Goal: Find specific page/section: Find specific page/section

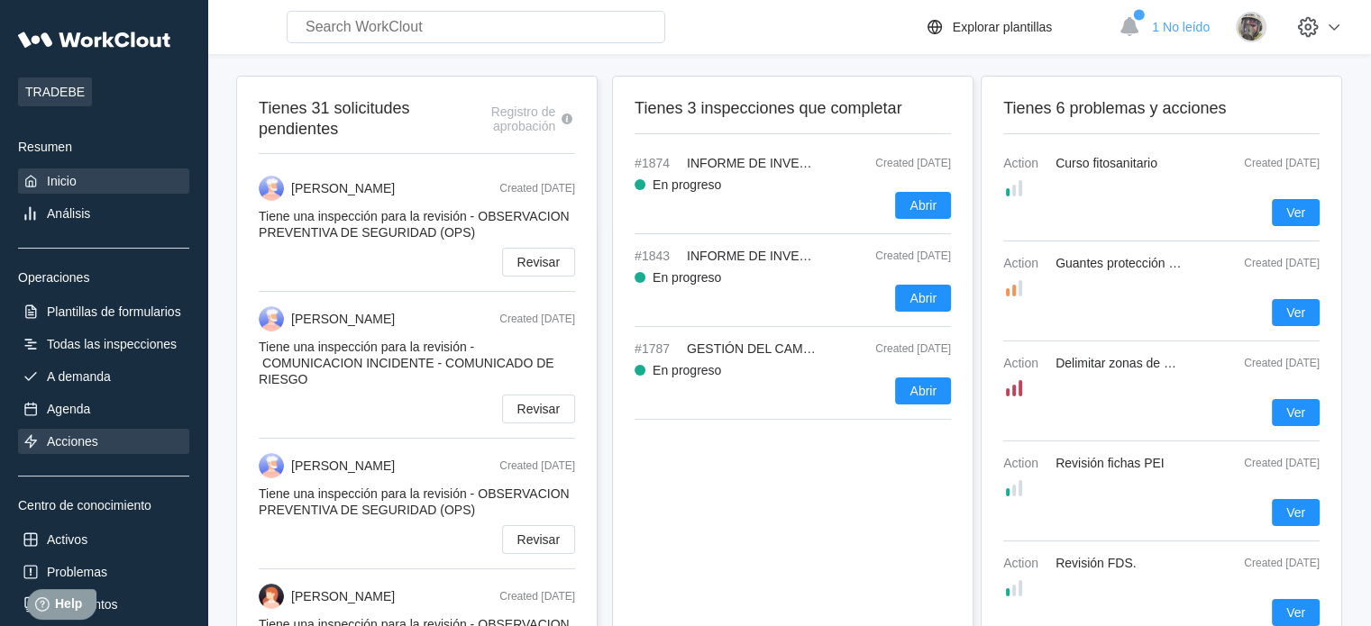
click at [114, 432] on div "Acciones" at bounding box center [103, 441] width 171 height 25
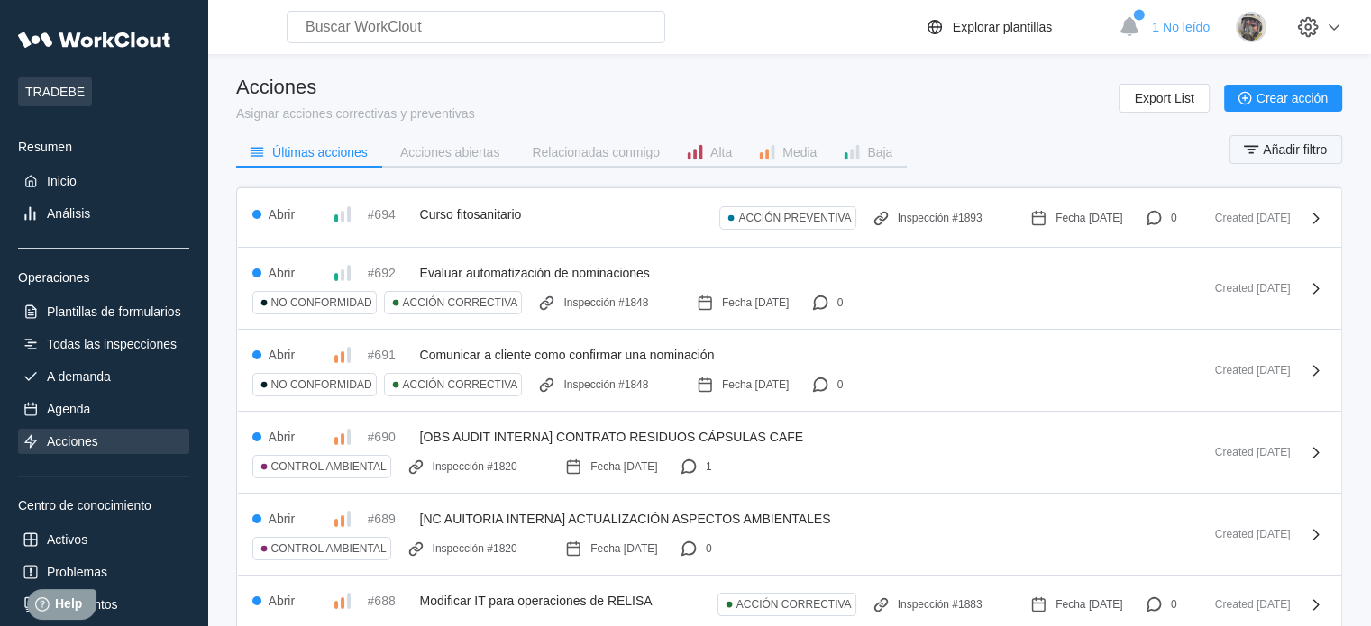
click at [1279, 143] on span "Añadir filtro" at bounding box center [1294, 149] width 64 height 13
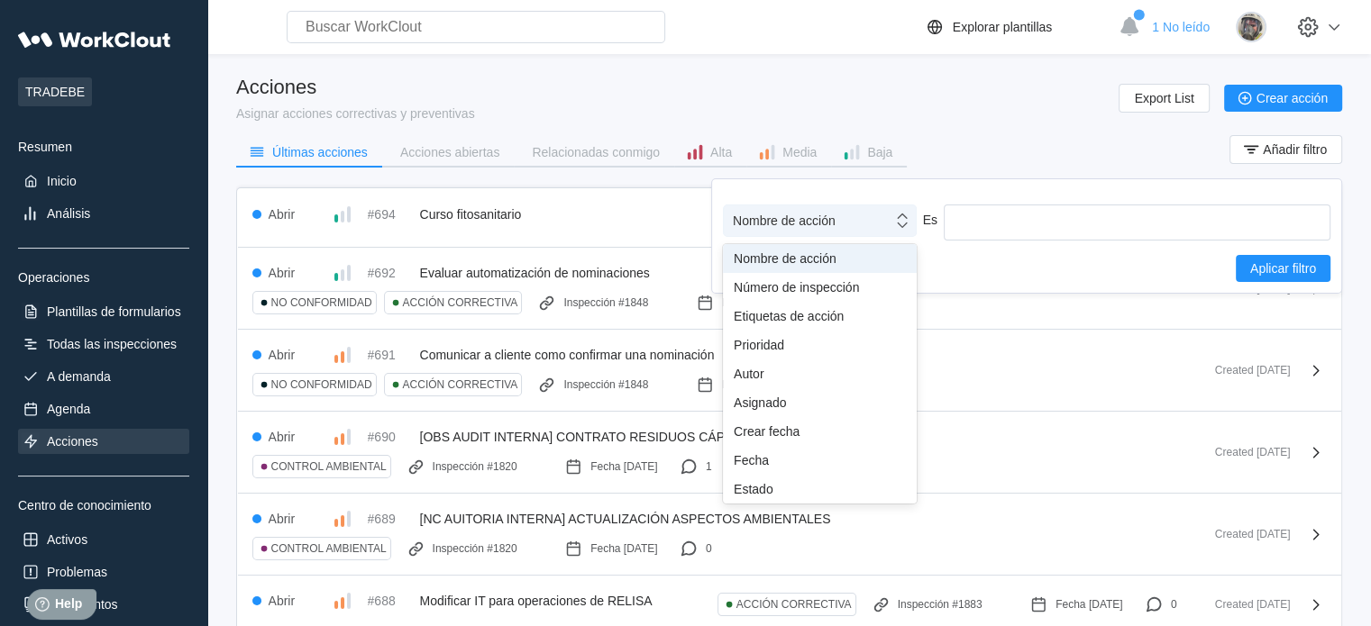
click at [846, 208] on div "Nombre de acción" at bounding box center [808, 220] width 169 height 25
click at [832, 467] on div "Fecha" at bounding box center [819, 460] width 172 height 14
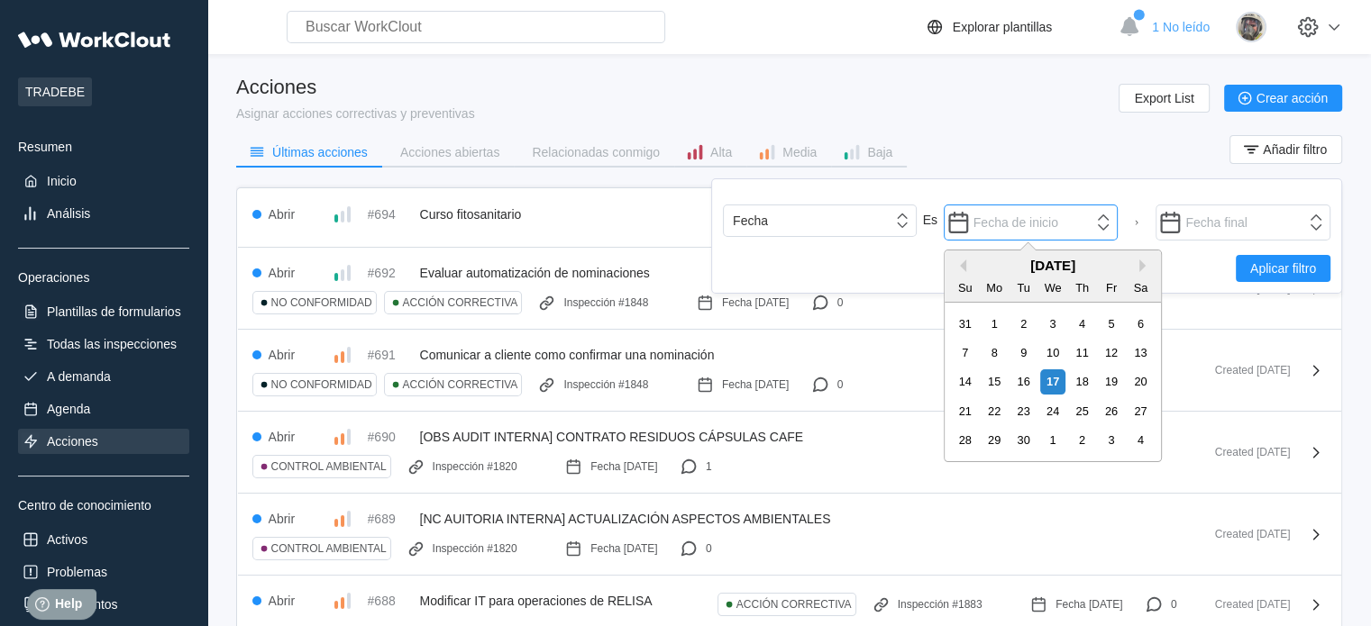
click at [1089, 223] on input "text" at bounding box center [1030, 223] width 175 height 36
click at [964, 264] on button "Previous Month" at bounding box center [959, 266] width 13 height 13
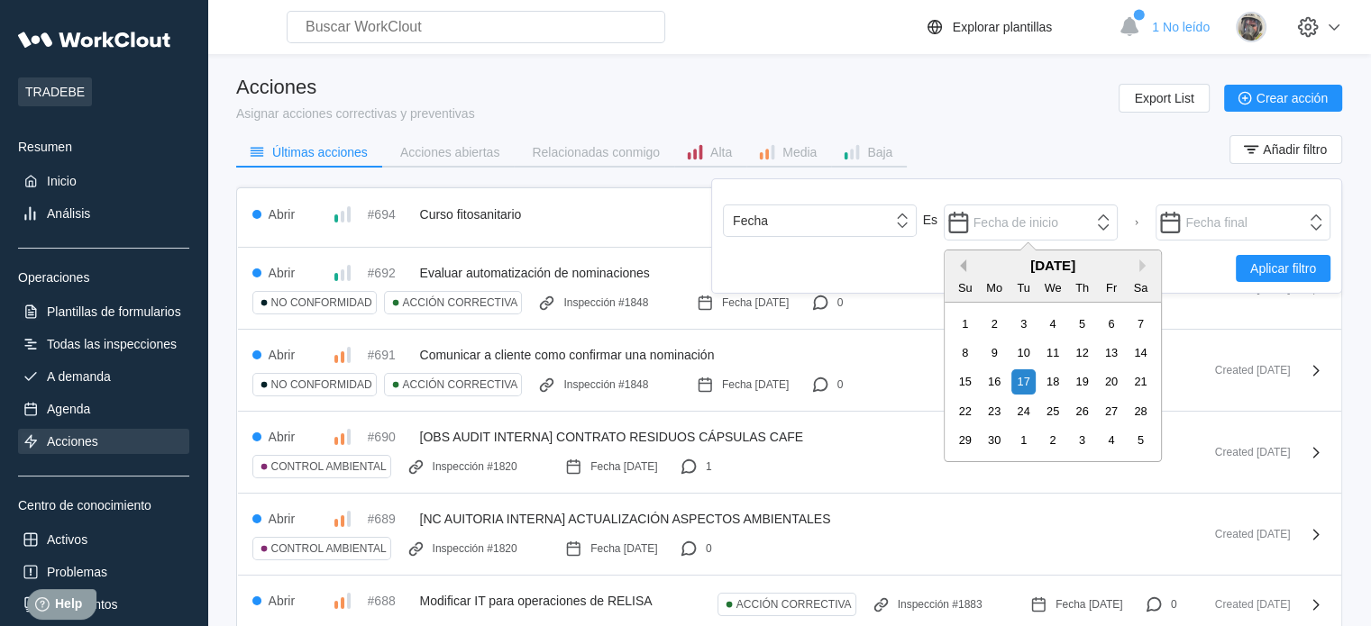
click at [964, 264] on button "Previous Month" at bounding box center [959, 266] width 13 height 13
click at [1042, 324] on div "1" at bounding box center [1052, 324] width 24 height 24
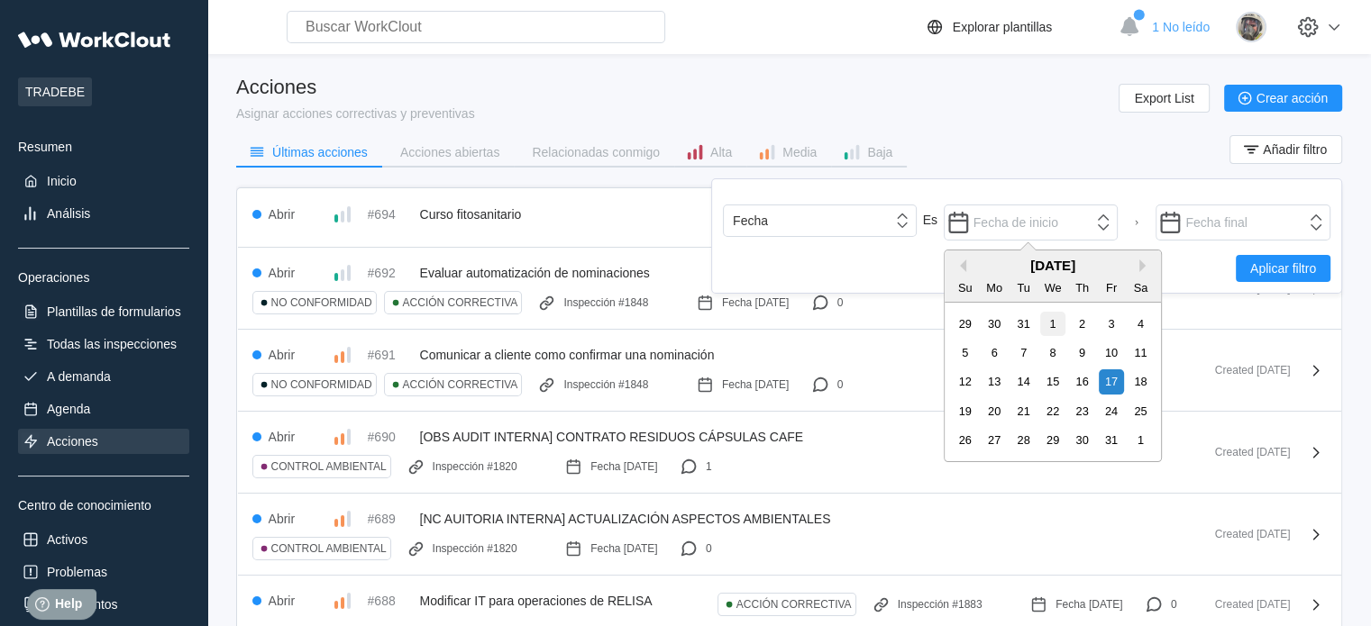
type input "[DATE]"
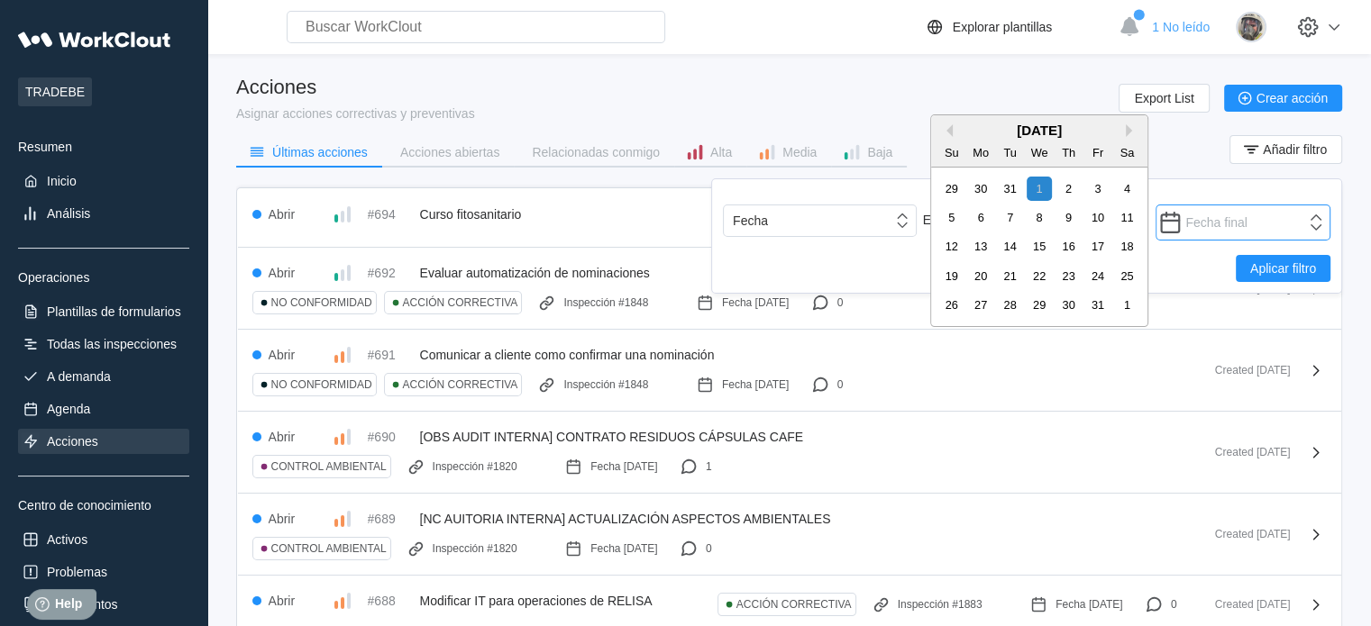
click at [1207, 232] on input "text" at bounding box center [1242, 223] width 175 height 36
click at [1131, 135] on button "Next Month" at bounding box center [1131, 130] width 13 height 13
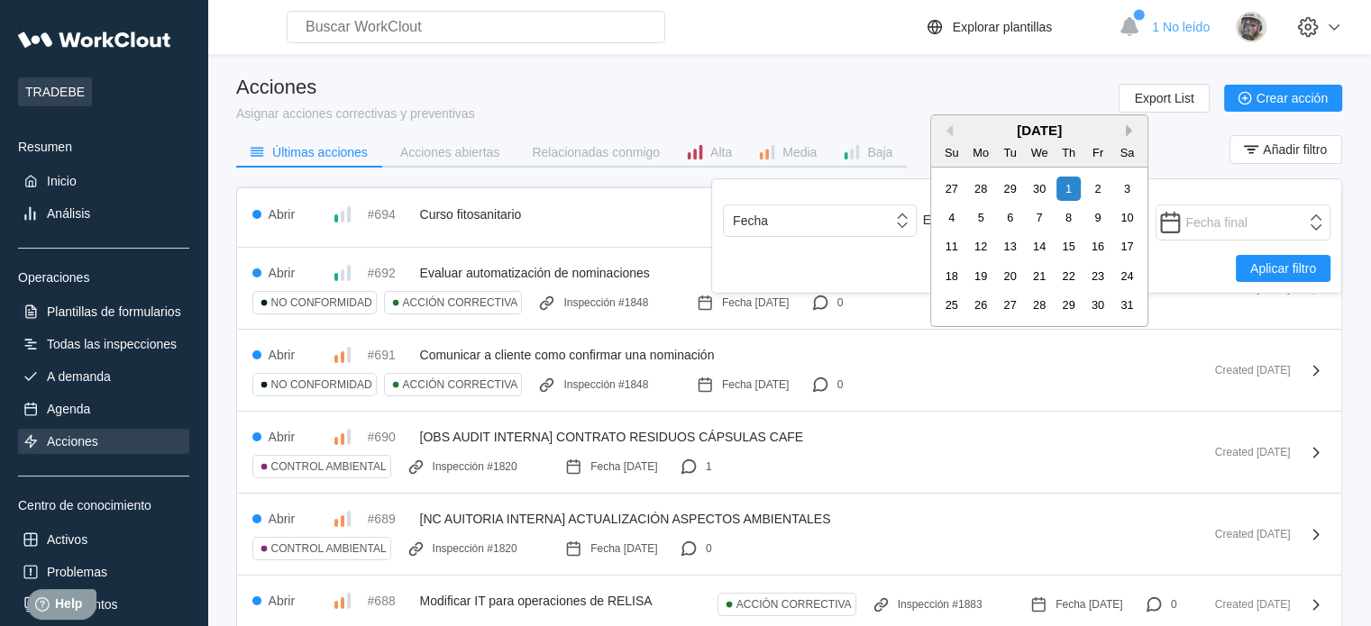
click at [1131, 135] on button "Next Month" at bounding box center [1131, 130] width 13 height 13
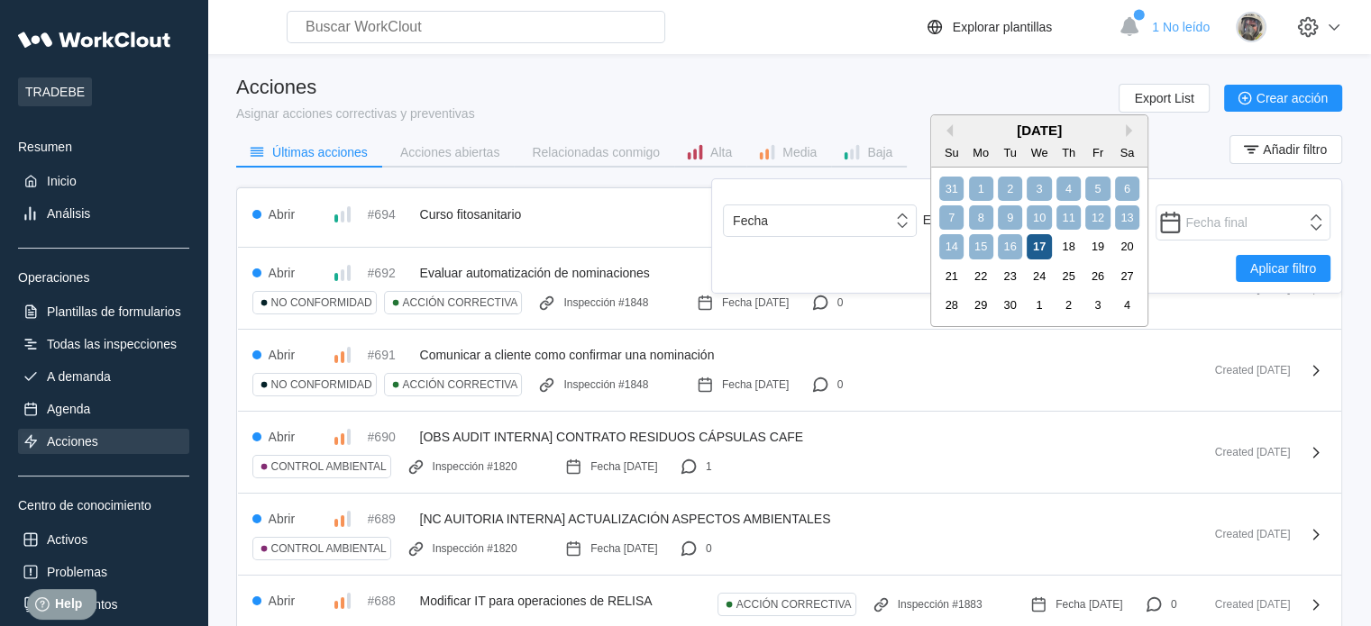
click at [1038, 251] on div "17" at bounding box center [1039, 246] width 24 height 24
type input "[DATE]"
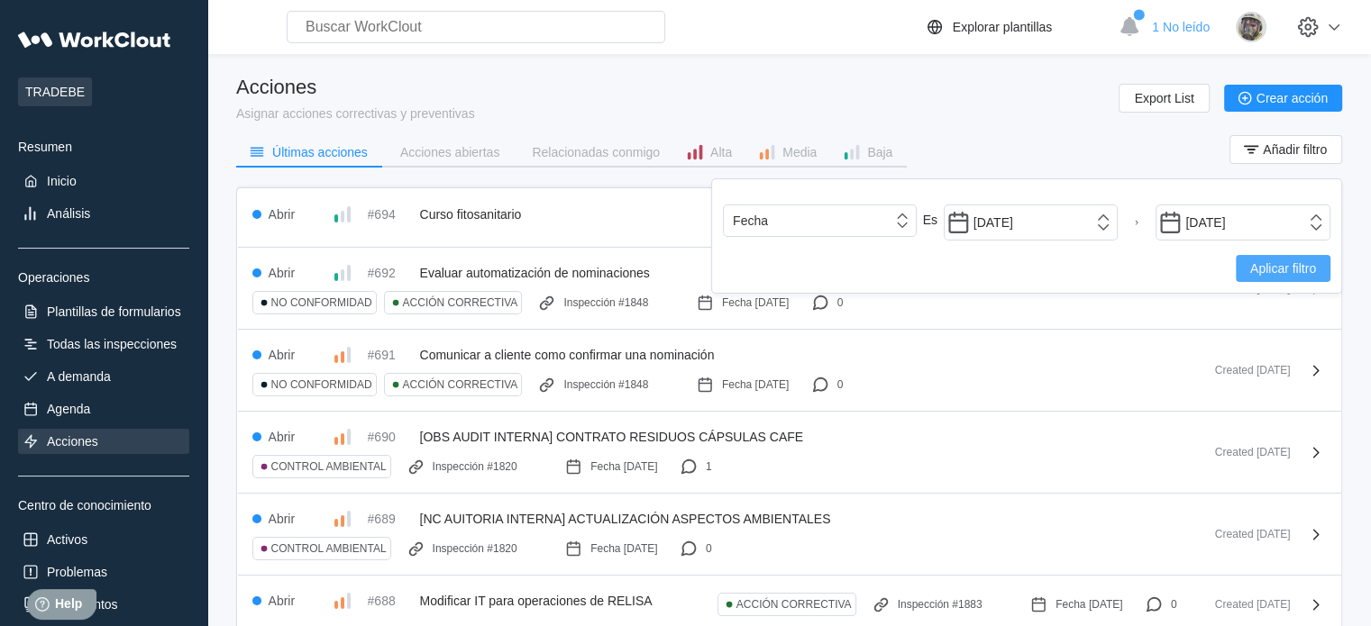
click at [1281, 275] on button "Aplicar filtro" at bounding box center [1282, 268] width 95 height 27
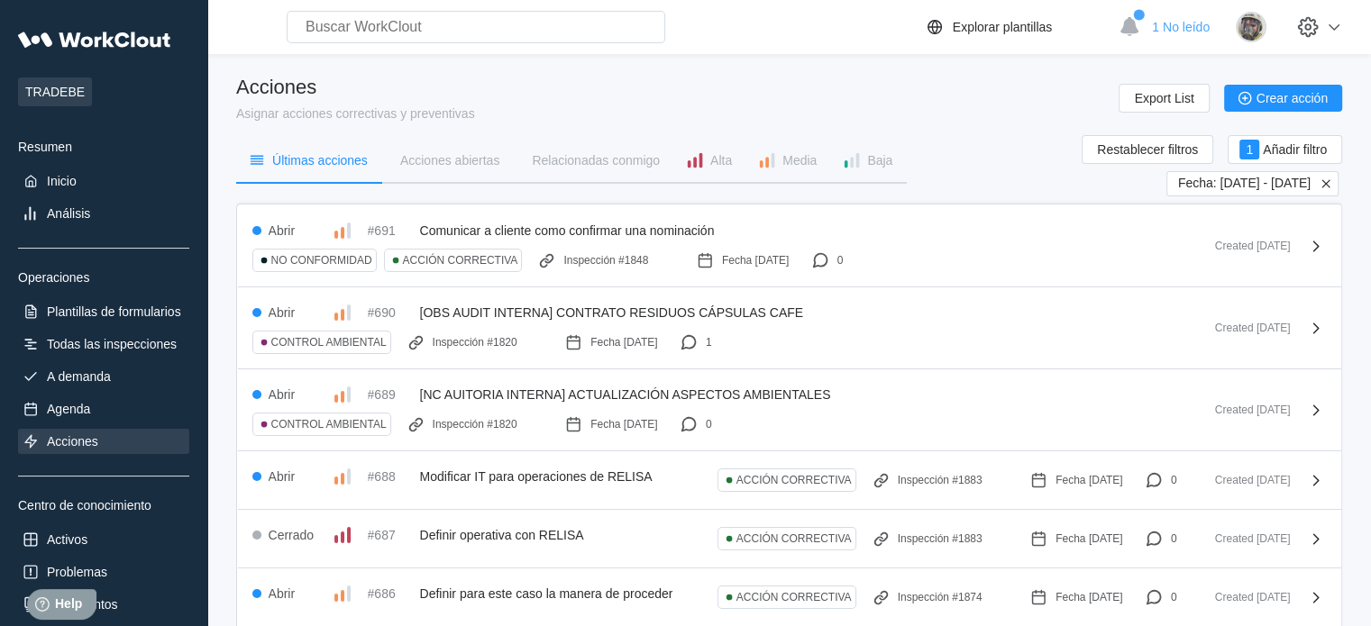
click at [1323, 184] on icon at bounding box center [1325, 184] width 16 height 16
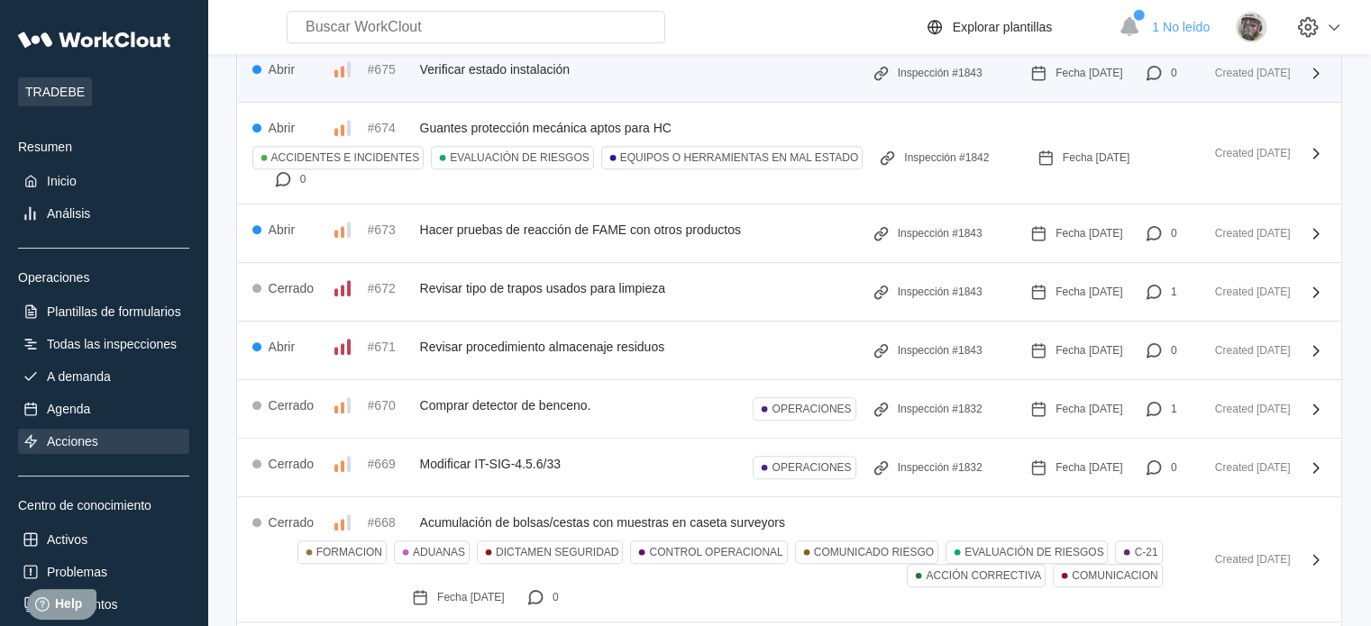
scroll to position [1442, 0]
